Goal: Navigation & Orientation: Find specific page/section

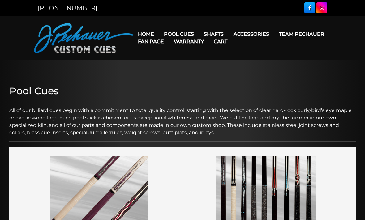
click at [259, 82] on link "[GEOGRAPHIC_DATA]" at bounding box center [252, 78] width 107 height 9
click at [169, 35] on link "Fan Page" at bounding box center [151, 42] width 36 height 16
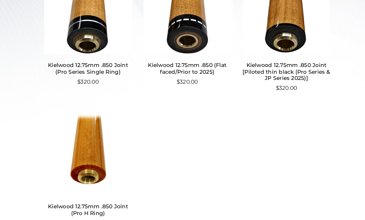
scroll to position [238, 0]
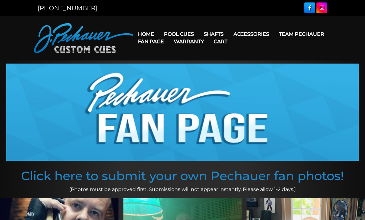
click at [222, 74] on link "Torch +" at bounding box center [252, 69] width 107 height 9
click at [213, 74] on link "Torch +" at bounding box center [252, 69] width 107 height 9
